Goal: Task Accomplishment & Management: Use online tool/utility

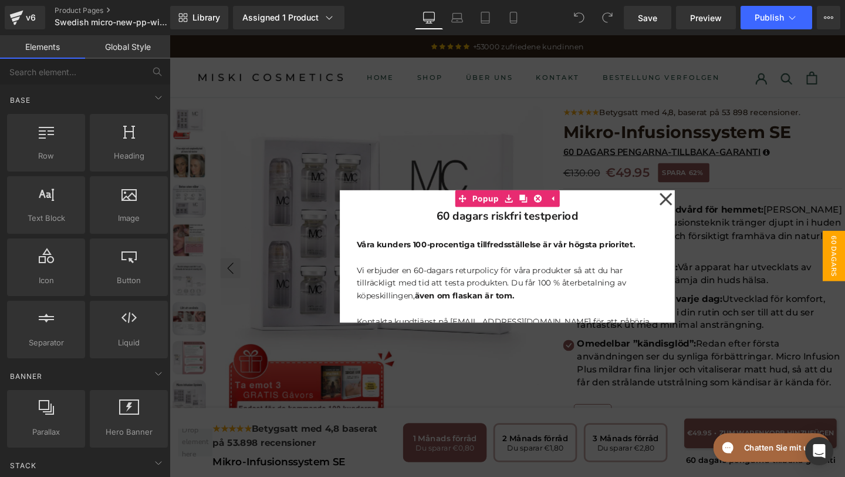
click at [692, 212] on icon at bounding box center [691, 207] width 14 height 59
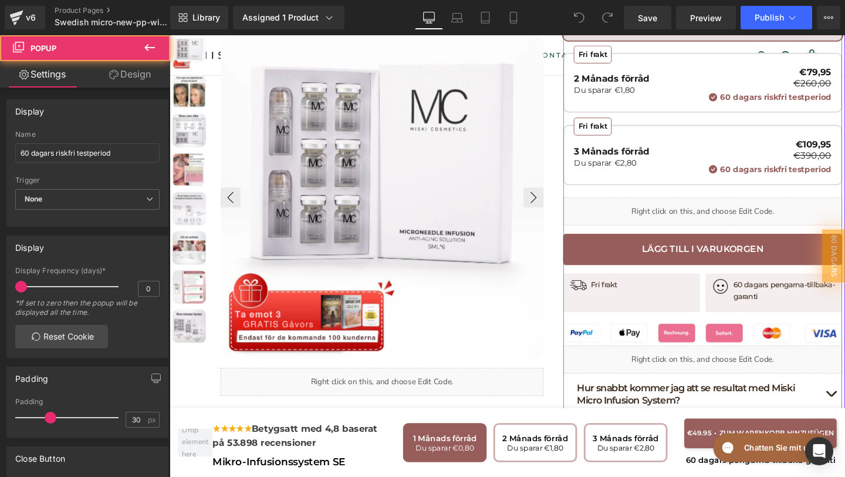
scroll to position [453, 0]
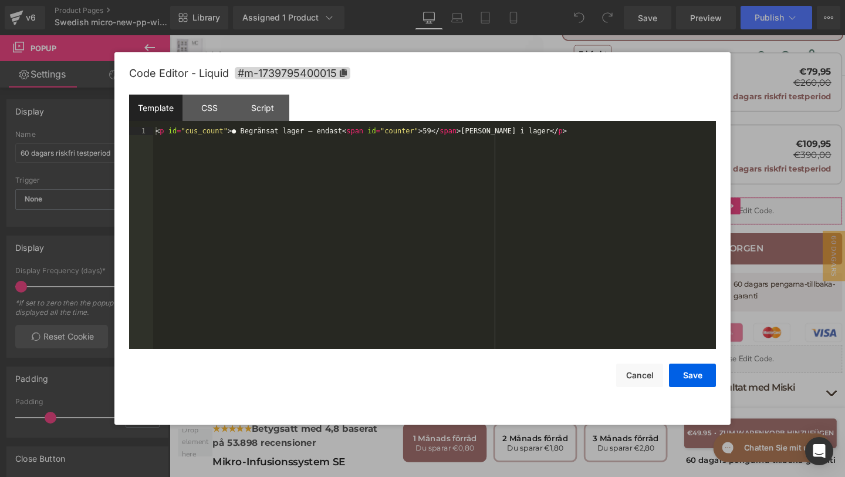
click at [613, 0] on div "You are previewing how the will restyle your page. You can not edit Elements in…" at bounding box center [422, 0] width 845 height 0
click at [650, 374] on button "Cancel" at bounding box center [639, 374] width 47 height 23
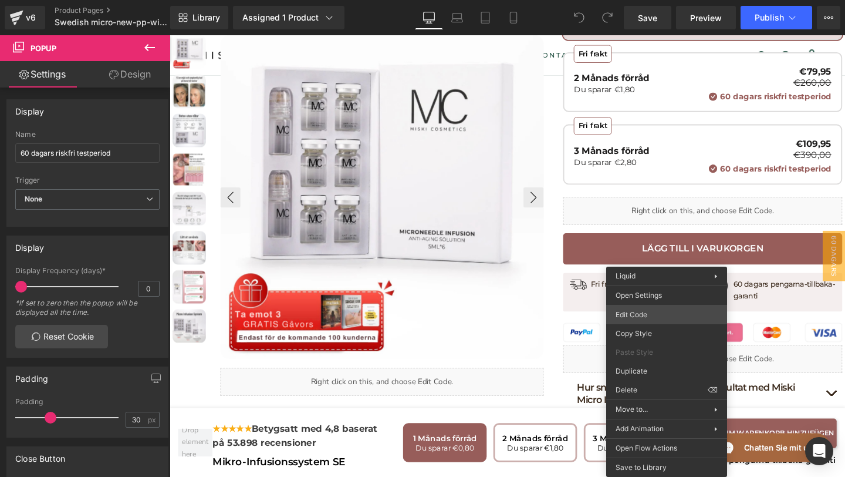
click at [637, 0] on div "You are previewing how the will restyle your page. You can not edit Elements in…" at bounding box center [422, 0] width 845 height 0
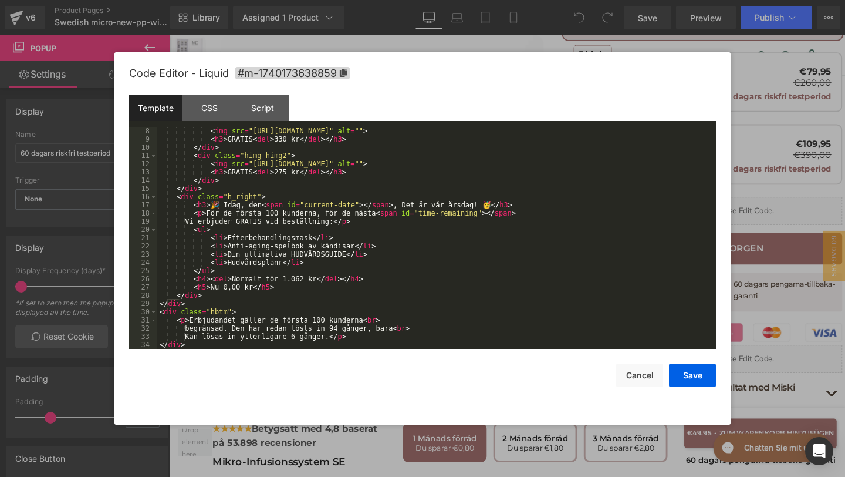
scroll to position [66, 0]
click at [693, 378] on button "Save" at bounding box center [692, 374] width 47 height 23
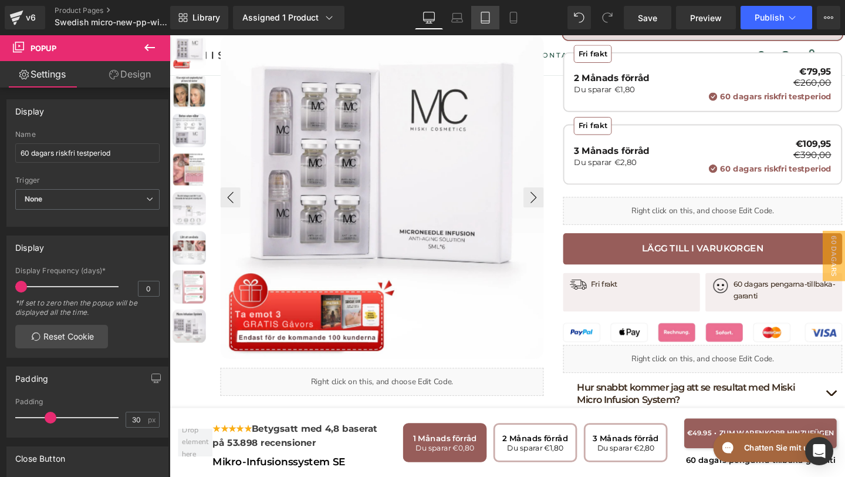
click at [491, 19] on icon at bounding box center [485, 18] width 12 height 12
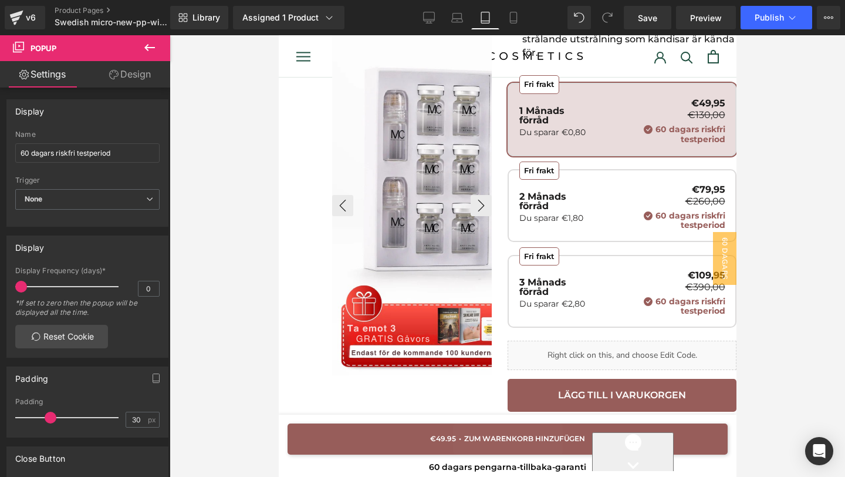
scroll to position [0, 0]
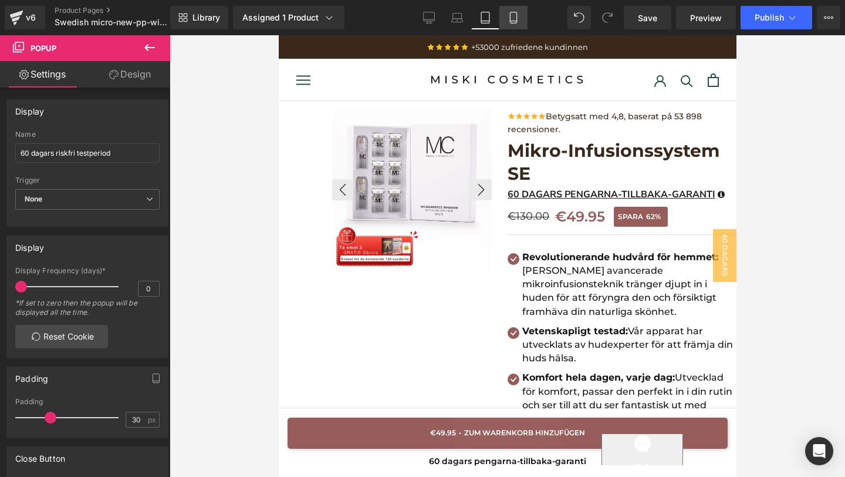
click at [509, 20] on icon at bounding box center [514, 18] width 12 height 12
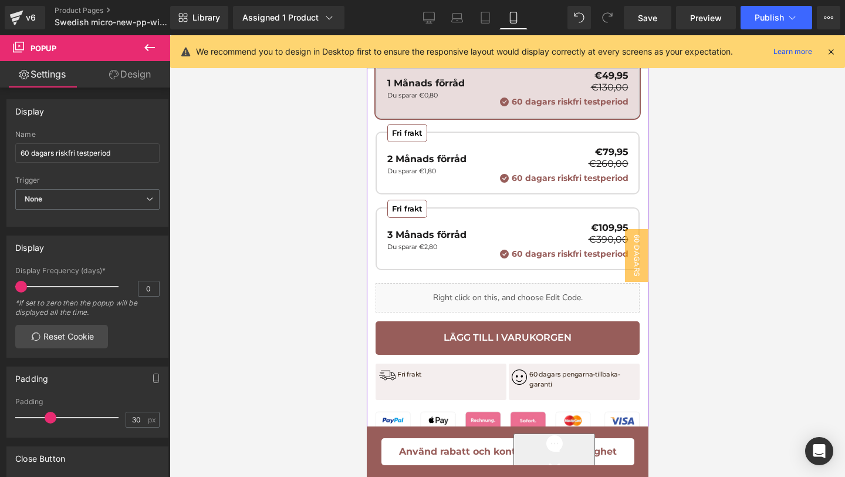
scroll to position [634, 0]
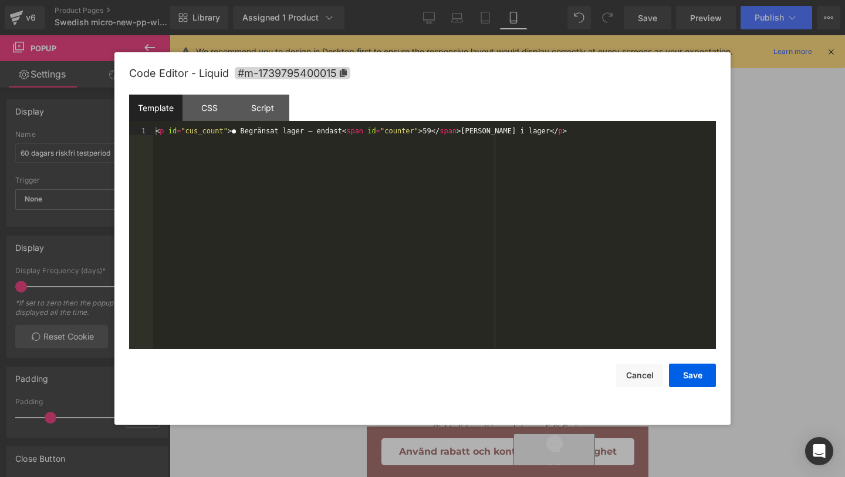
click at [534, 0] on div "You are previewing how the will restyle your page. You can not edit Elements in…" at bounding box center [422, 0] width 845 height 0
click at [624, 364] on button "Cancel" at bounding box center [639, 374] width 47 height 23
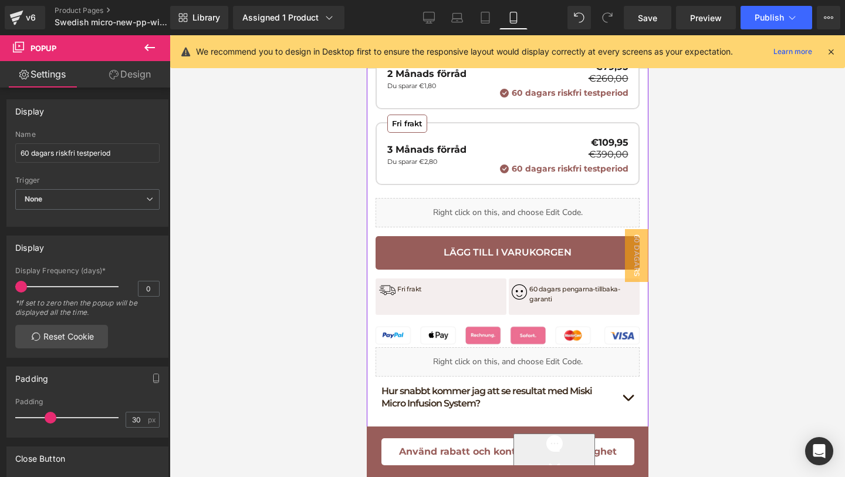
scroll to position [765, 0]
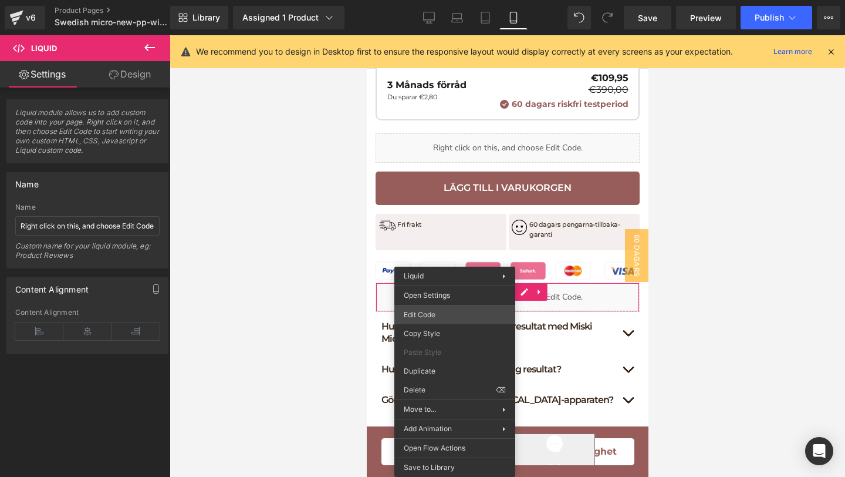
click at [447, 0] on div "You are previewing how the will restyle your page. You can not edit Elements in…" at bounding box center [422, 0] width 845 height 0
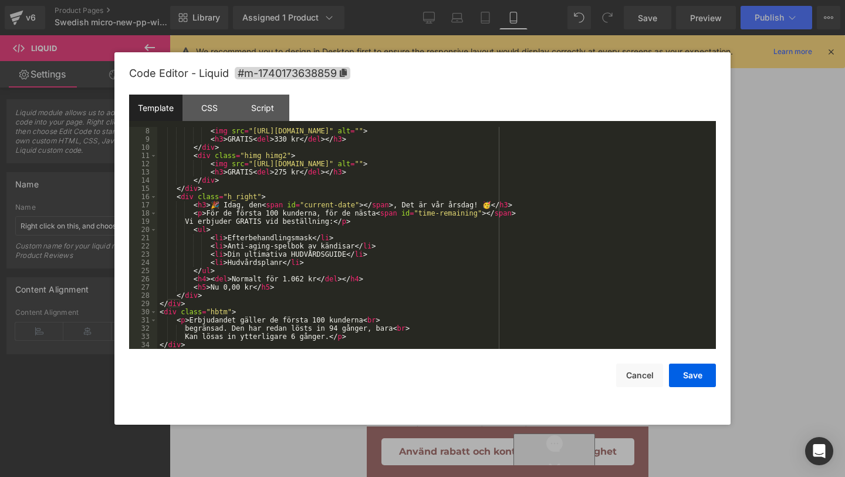
scroll to position [66, 0]
click at [686, 375] on button "Save" at bounding box center [692, 374] width 47 height 23
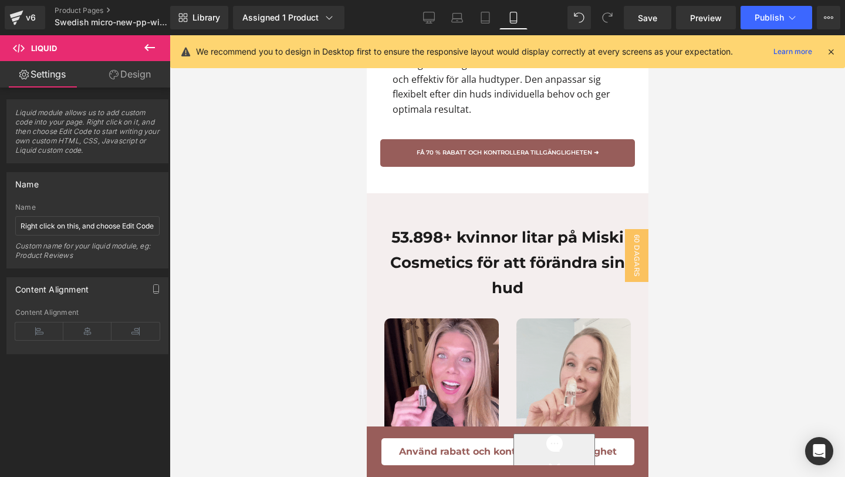
scroll to position [2427, 0]
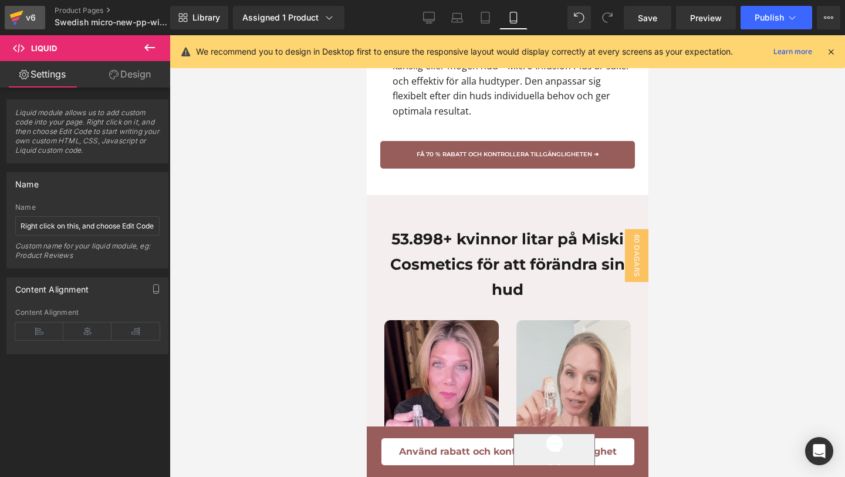
click at [23, 13] on div "v6" at bounding box center [30, 17] width 15 height 15
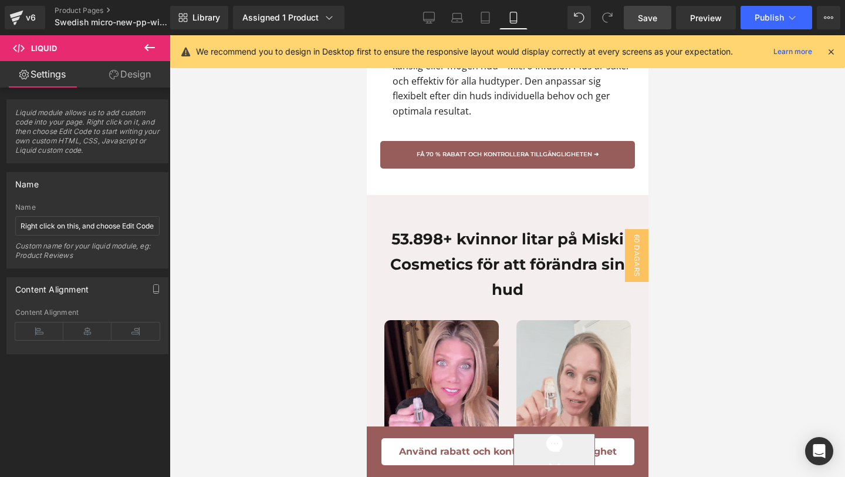
click at [664, 17] on link "Save" at bounding box center [648, 17] width 48 height 23
